Goal: Use online tool/utility: Use online tool/utility

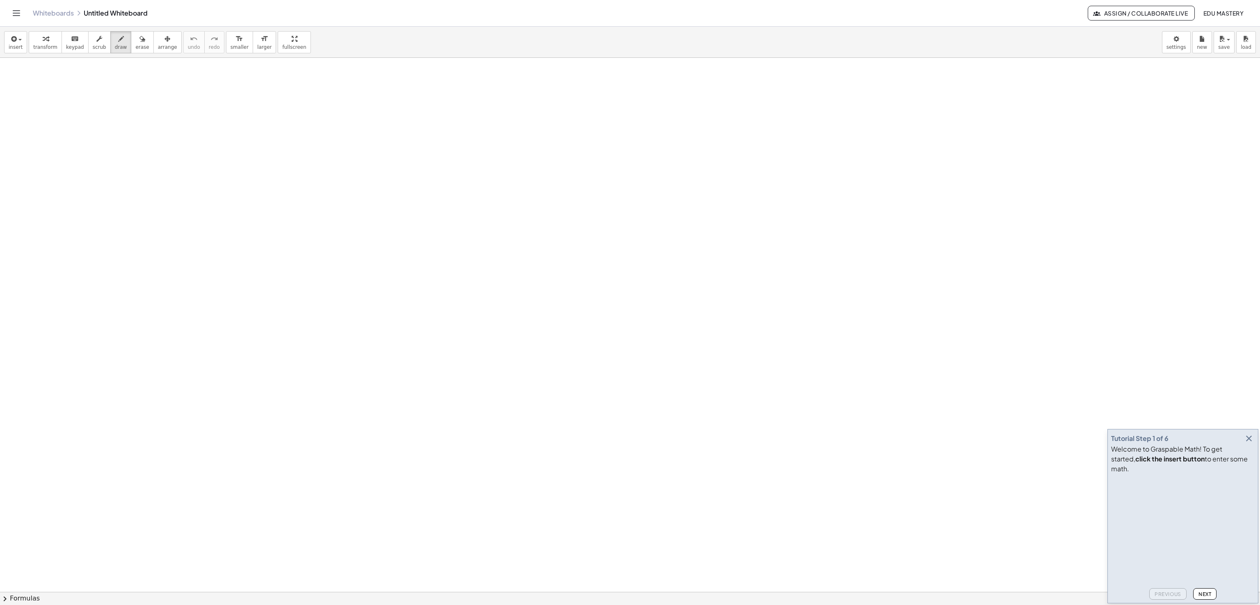
click at [1253, 443] on icon "button" at bounding box center [1249, 439] width 10 height 10
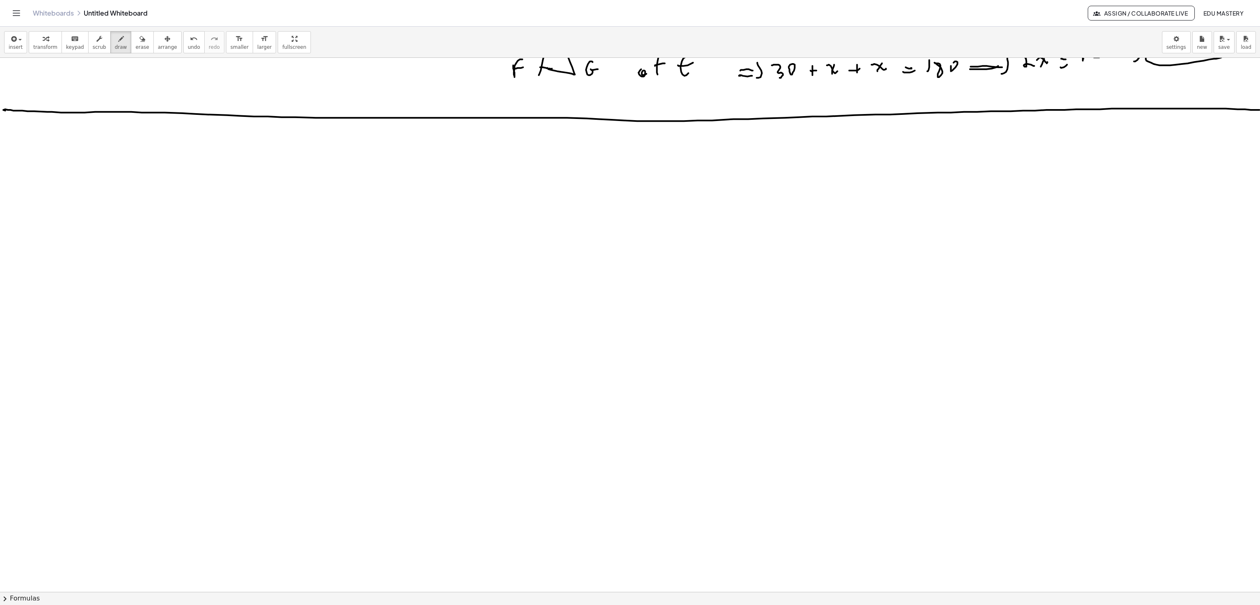
scroll to position [4689, 0]
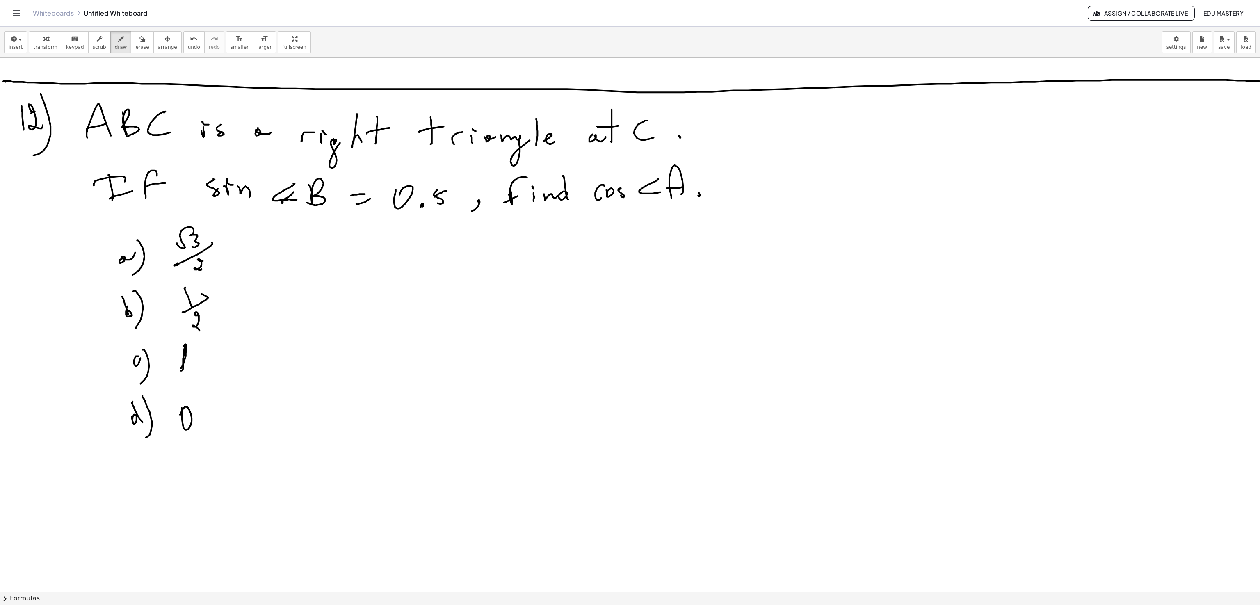
click at [129, 57] on div "insert select one: Math Expression Function Text Youtube Video Graphing Geometr…" at bounding box center [630, 42] width 1260 height 31
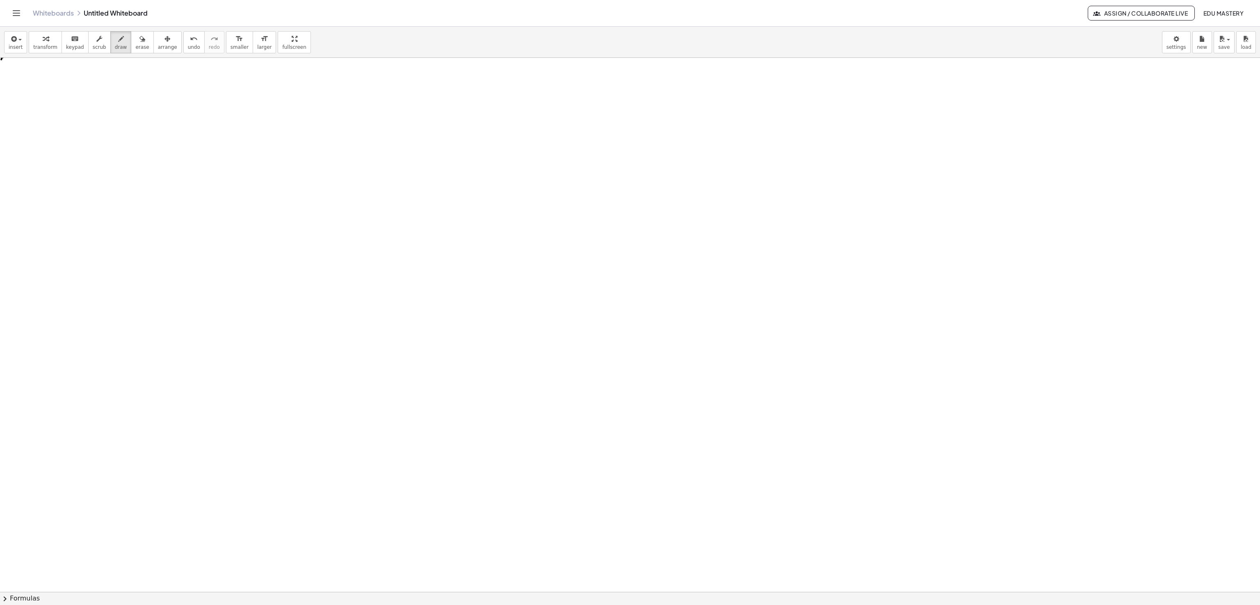
scroll to position [7608, 0]
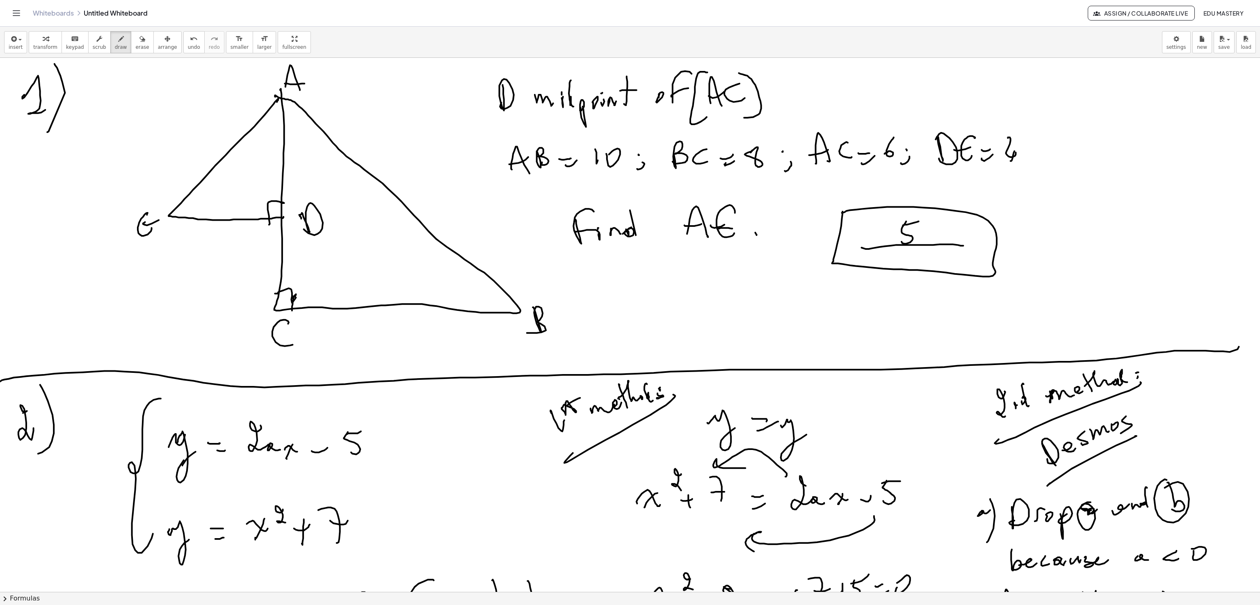
scroll to position [7608, 0]
